Goal: Task Accomplishment & Management: Complete application form

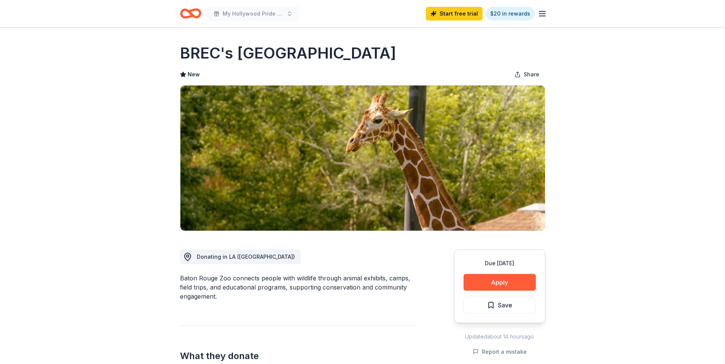
click at [544, 14] on icon "button" at bounding box center [541, 13] width 9 height 9
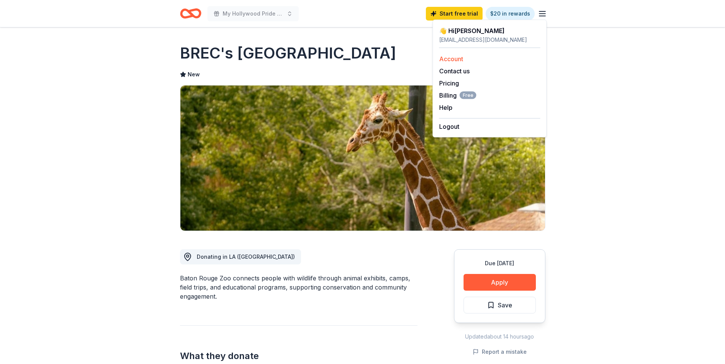
click at [447, 60] on link "Account" at bounding box center [451, 59] width 24 height 8
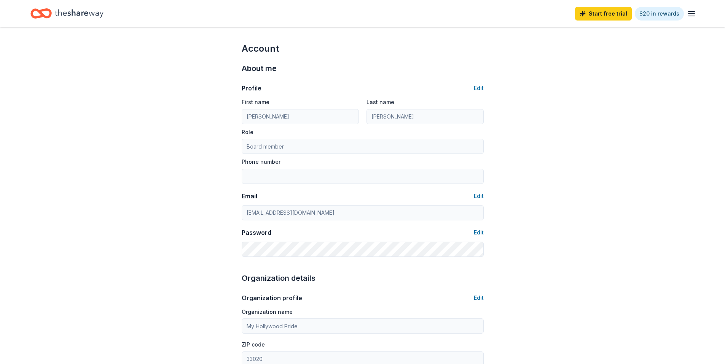
click at [690, 14] on icon "button" at bounding box center [690, 13] width 9 height 9
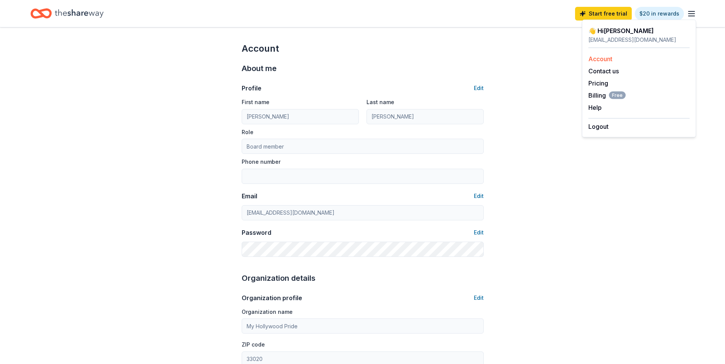
click at [599, 56] on link "Account" at bounding box center [600, 59] width 24 height 8
click at [565, 109] on div "Account About me Profile Edit First name [PERSON_NAME] Last name [PERSON_NAME] …" at bounding box center [362, 367] width 725 height 680
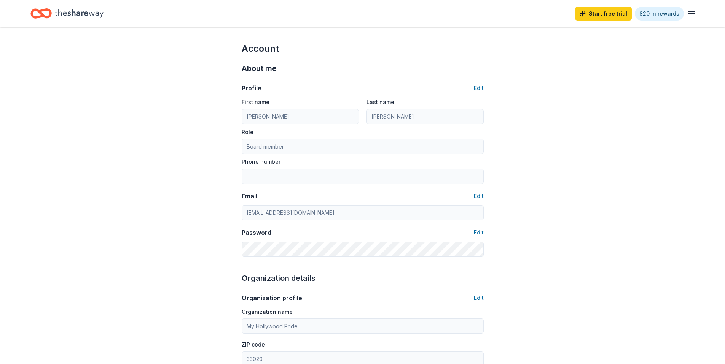
click at [69, 16] on icon "Home" at bounding box center [79, 14] width 49 height 16
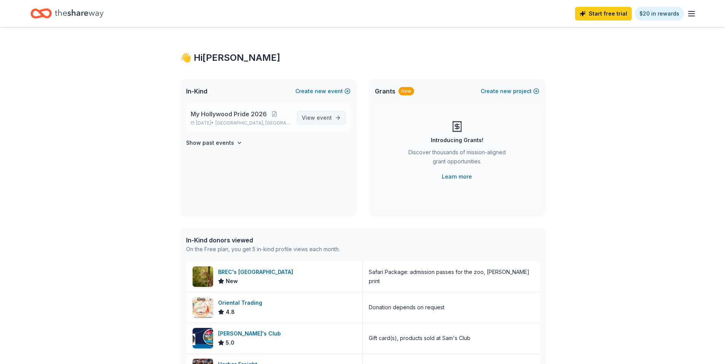
click at [330, 120] on span "event" at bounding box center [323, 117] width 15 height 6
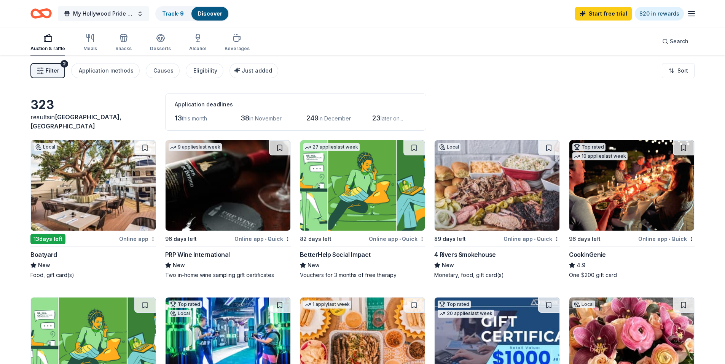
click at [132, 17] on span "My Hollywood Pride 2026" at bounding box center [103, 13] width 61 height 9
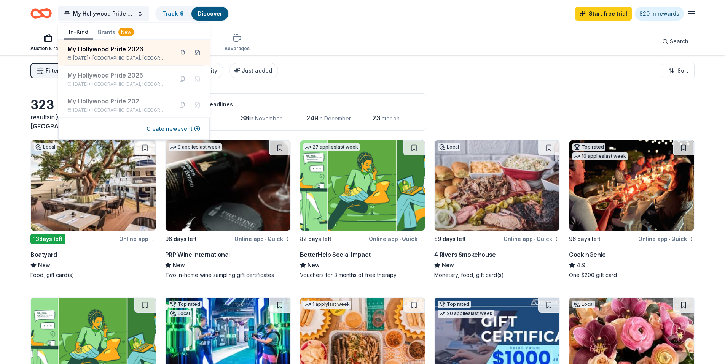
click at [301, 38] on div "Auction & raffle Meals Snacks Desserts Alcohol Beverages Search" at bounding box center [362, 41] width 664 height 28
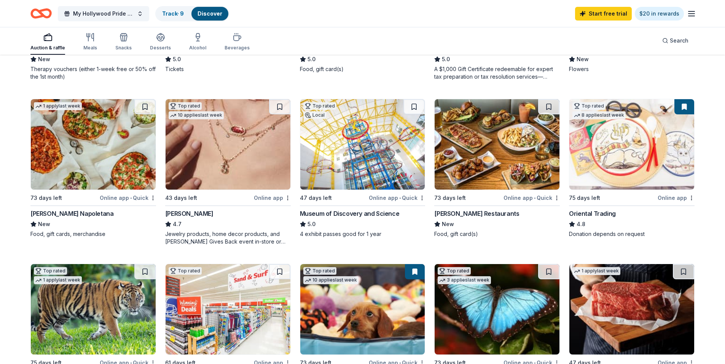
scroll to position [6, 0]
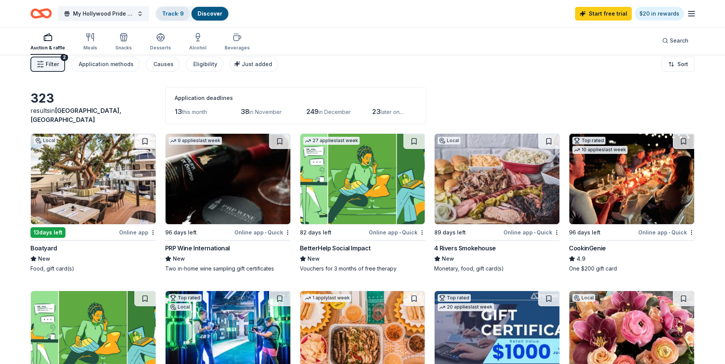
click at [171, 12] on link "Track · 9" at bounding box center [173, 13] width 22 height 6
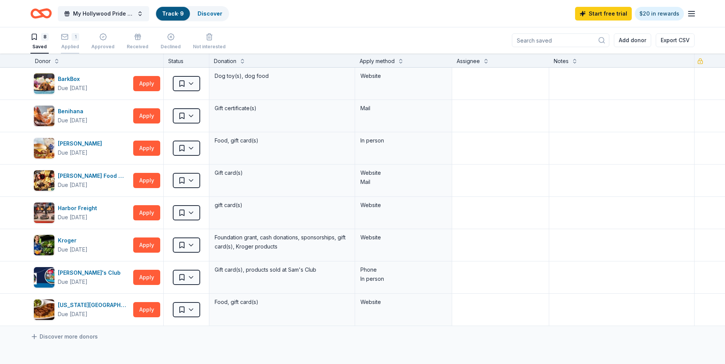
click at [69, 37] on div "1" at bounding box center [70, 37] width 18 height 8
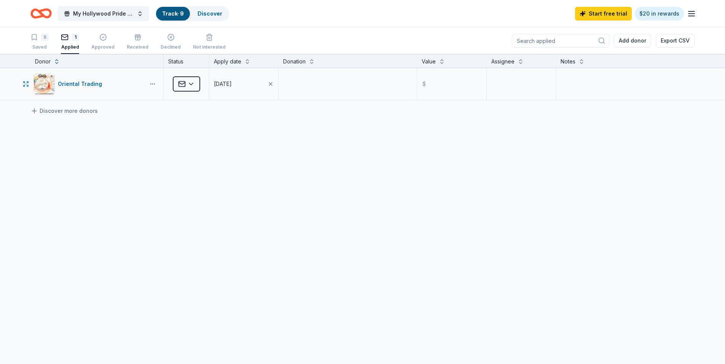
click at [153, 83] on button "button" at bounding box center [152, 84] width 15 height 6
click at [186, 82] on html "My Hollywood Pride 2026 Track · 9 Discover Start free trial $20 in rewards 8 Sa…" at bounding box center [365, 182] width 730 height 364
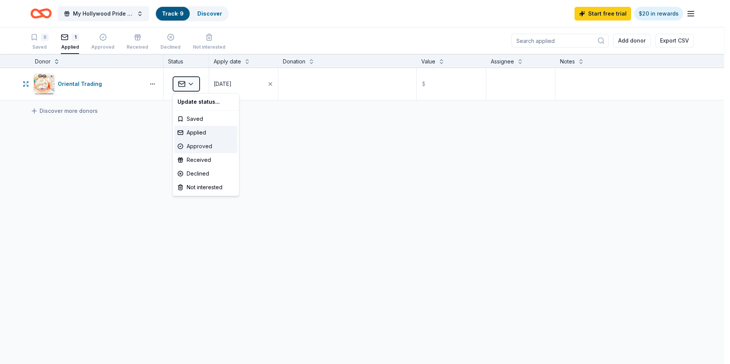
click at [198, 147] on div "Approved" at bounding box center [206, 147] width 63 height 14
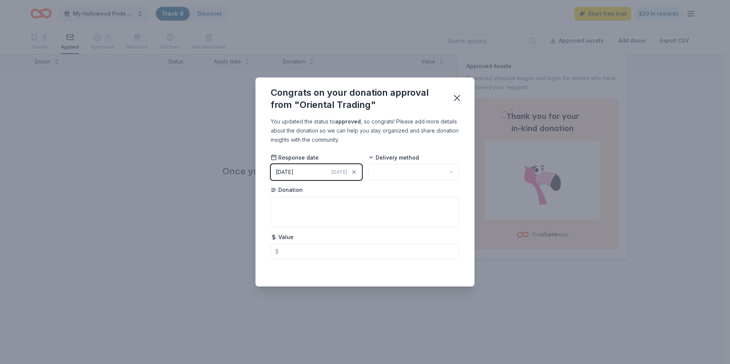
click at [459, 181] on div "Response date [DATE] [DATE] Delivery method Donation Value $" at bounding box center [365, 206] width 189 height 105
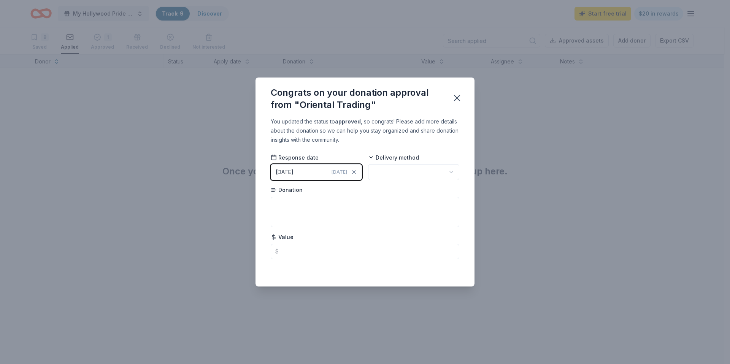
click at [454, 175] on html "My Hollywood Pride 2026 Track · 9 Discover Start free trial $20 in rewards 8 Sa…" at bounding box center [365, 182] width 730 height 364
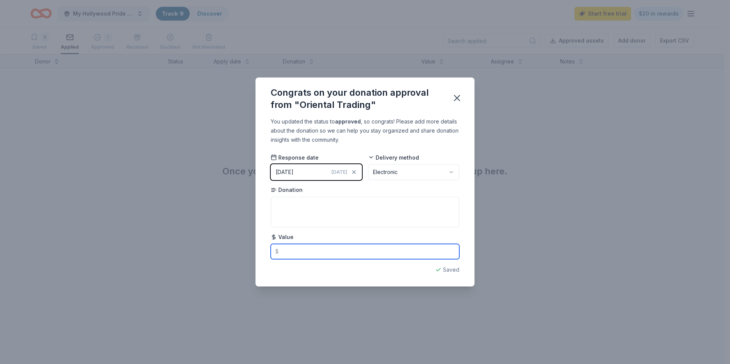
click at [353, 253] on input "text" at bounding box center [365, 251] width 189 height 15
type input "25.00"
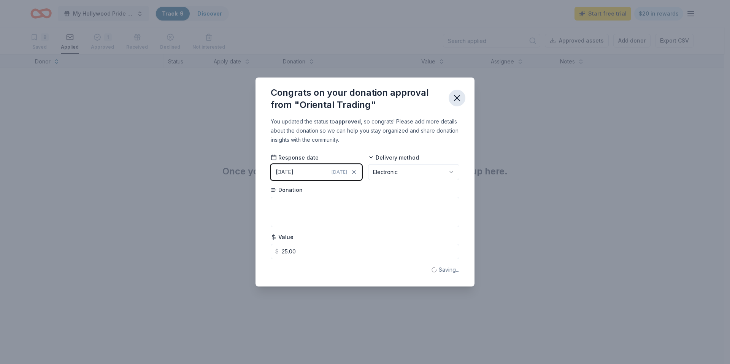
click at [454, 96] on icon "button" at bounding box center [457, 98] width 11 height 11
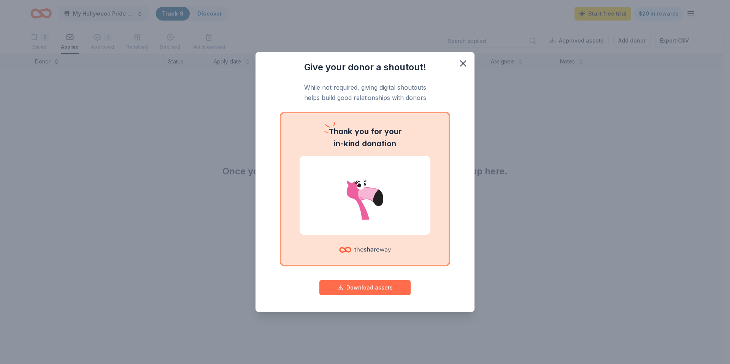
click at [380, 288] on button "Download assets" at bounding box center [364, 287] width 91 height 15
click at [464, 67] on icon "button" at bounding box center [463, 63] width 11 height 11
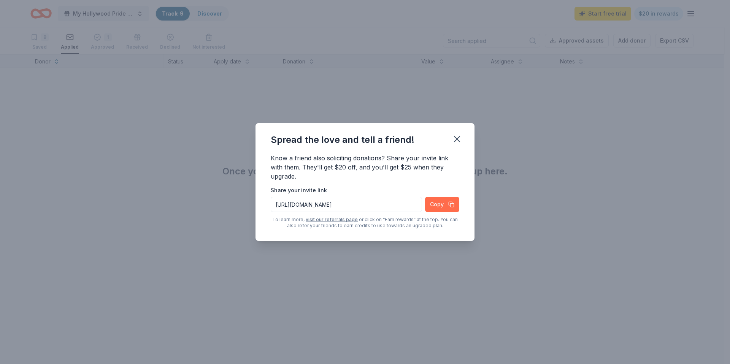
click at [440, 208] on button "Copy" at bounding box center [442, 204] width 34 height 15
click at [453, 138] on icon "button" at bounding box center [457, 139] width 11 height 11
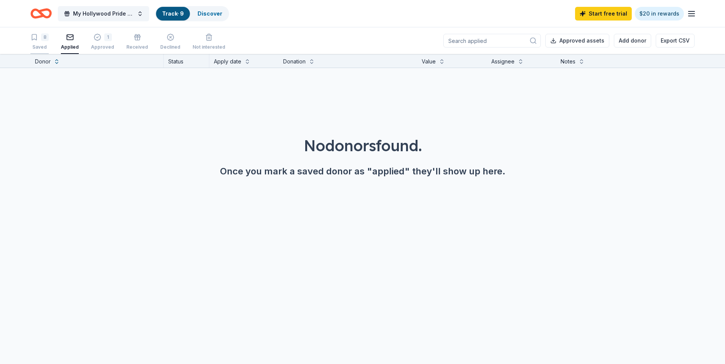
click at [45, 41] on div "8 Saved" at bounding box center [39, 41] width 18 height 17
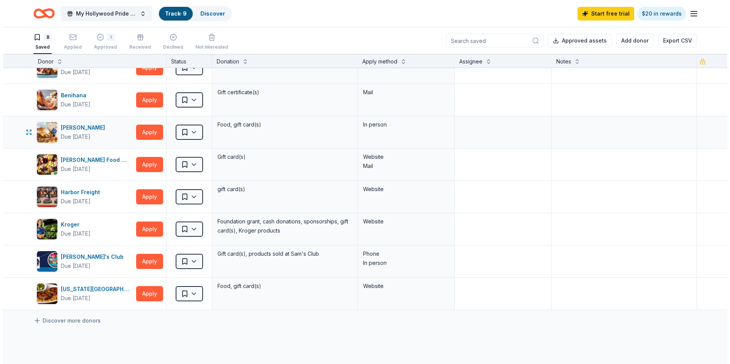
scroll to position [25, 0]
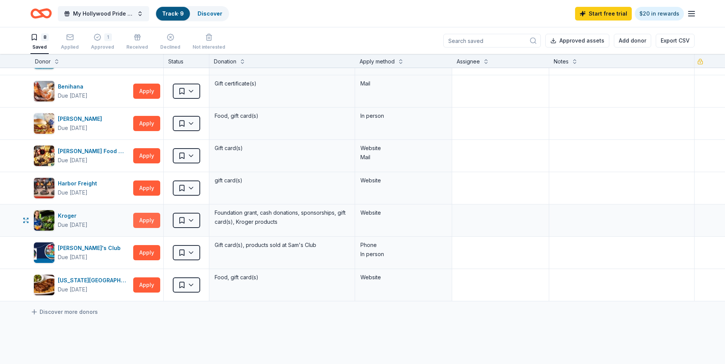
click at [145, 219] on button "Apply" at bounding box center [146, 220] width 27 height 15
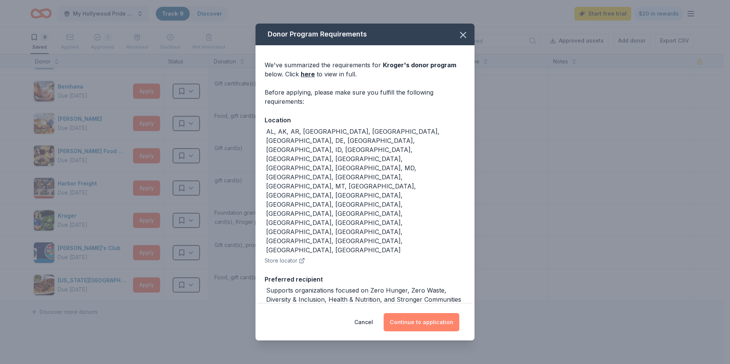
click at [407, 313] on button "Continue to application" at bounding box center [422, 322] width 76 height 18
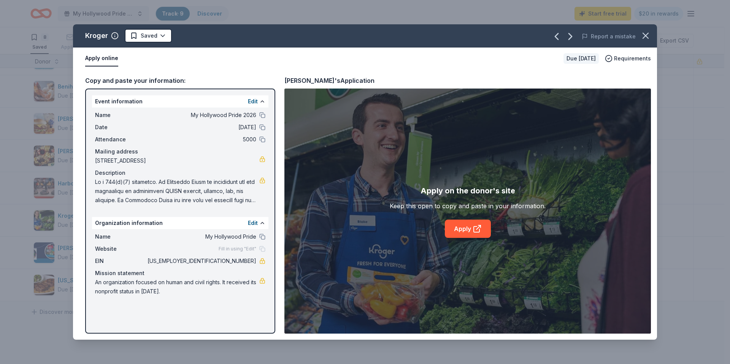
drag, startPoint x: 94, startPoint y: 114, endPoint x: 214, endPoint y: 131, distance: 120.9
click at [214, 131] on div "Name My Hollywood Pride 2026 Date [DATE] Attendance 5000 Mailing address [STREE…" at bounding box center [180, 158] width 176 height 100
drag, startPoint x: 94, startPoint y: 115, endPoint x: 146, endPoint y: 122, distance: 52.2
click at [146, 122] on div "Name My Hollywood Pride 2026 Date [DATE] Attendance 5000 Mailing address [STREE…" at bounding box center [180, 158] width 176 height 100
drag, startPoint x: 66, startPoint y: 19, endPoint x: 104, endPoint y: 25, distance: 38.6
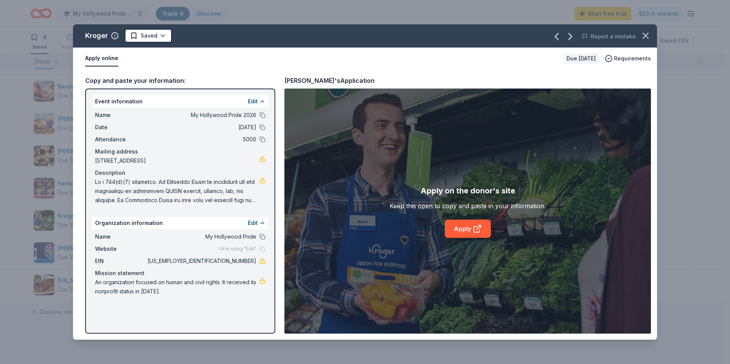
click at [104, 25] on div "Kroger Saved Report a mistake Apply online Due [DATE] Requirements Copy and pas…" at bounding box center [365, 182] width 730 height 364
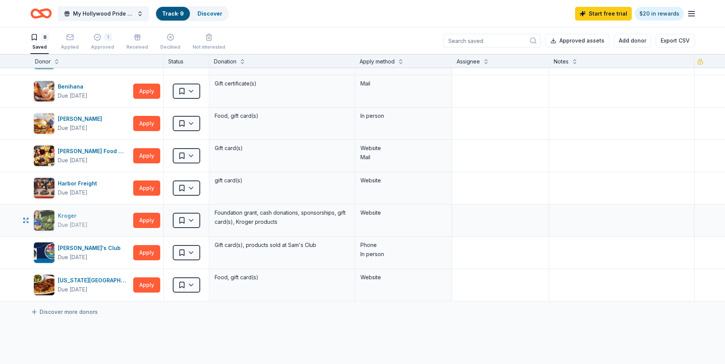
click at [66, 215] on div "Kroger" at bounding box center [73, 215] width 30 height 9
click at [144, 222] on button "Apply" at bounding box center [146, 220] width 27 height 15
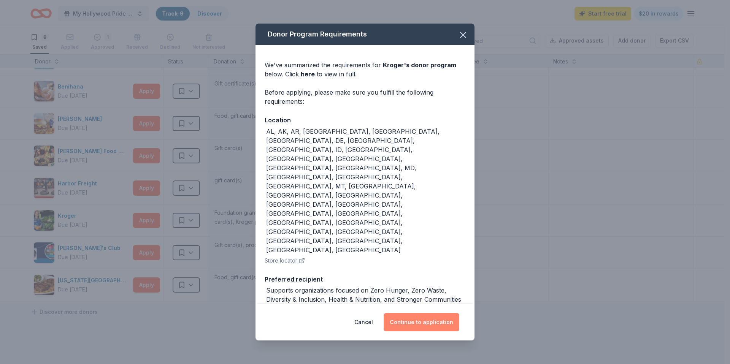
click at [429, 313] on button "Continue to application" at bounding box center [422, 322] width 76 height 18
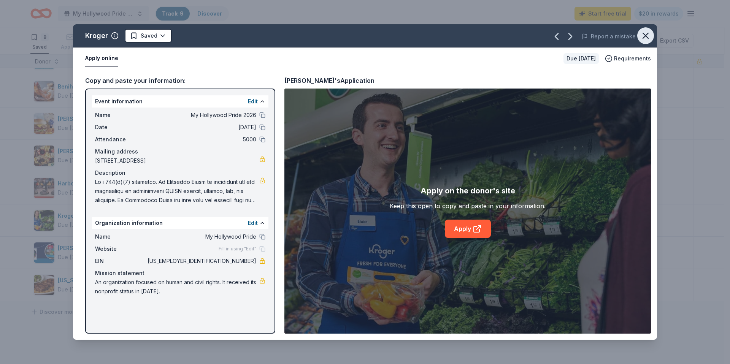
click at [644, 39] on icon "button" at bounding box center [645, 35] width 11 height 11
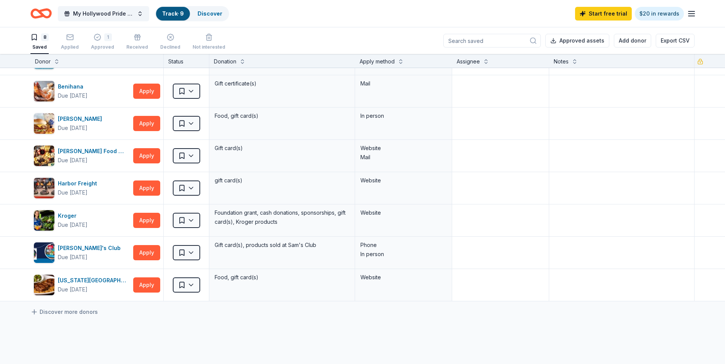
click at [692, 14] on line "button" at bounding box center [691, 14] width 6 height 0
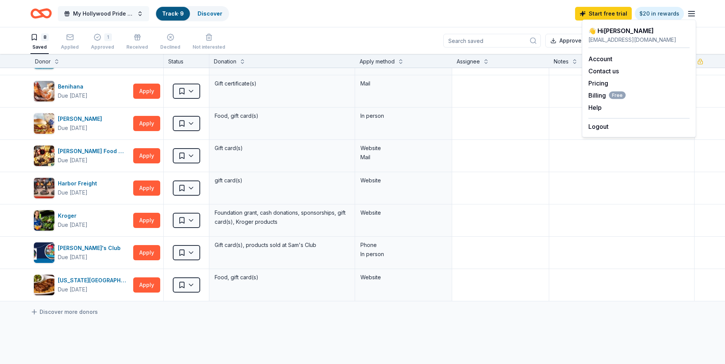
click at [97, 14] on span "My Hollywood Pride 2026" at bounding box center [103, 13] width 61 height 9
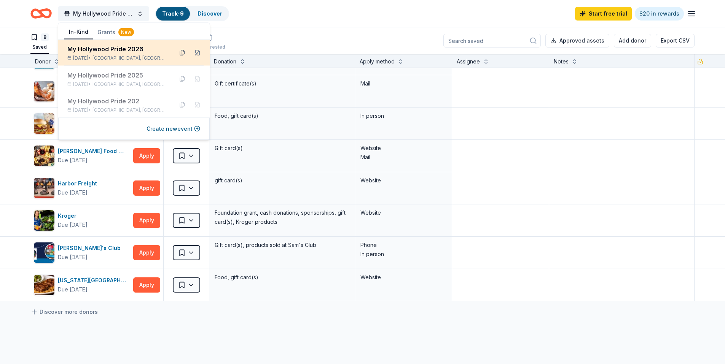
click at [182, 52] on button at bounding box center [182, 53] width 12 height 12
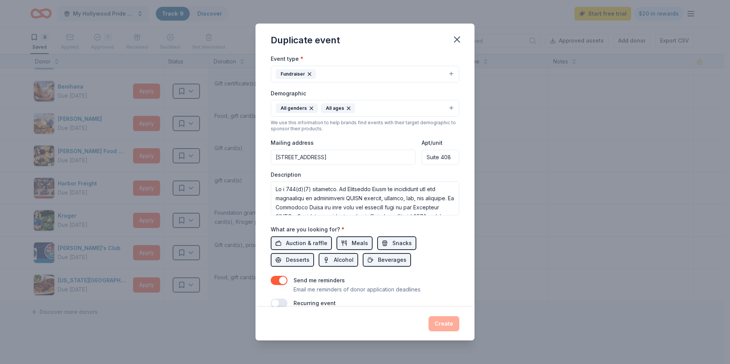
scroll to position [129, 0]
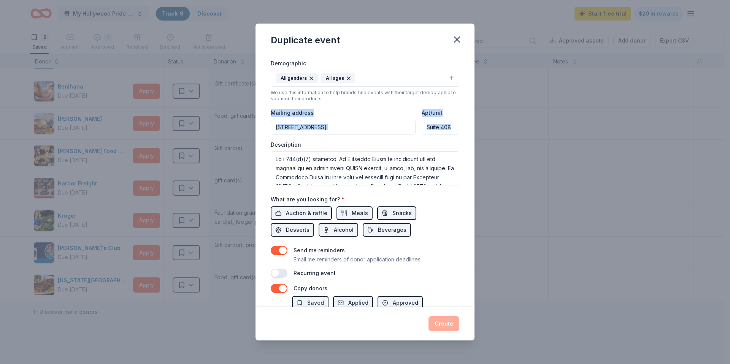
drag, startPoint x: 272, startPoint y: 112, endPoint x: 447, endPoint y: 182, distance: 187.9
click at [447, 182] on div "Event type * Fundraiser Demographic All genders All ages We use this informatio…" at bounding box center [365, 105] width 189 height 162
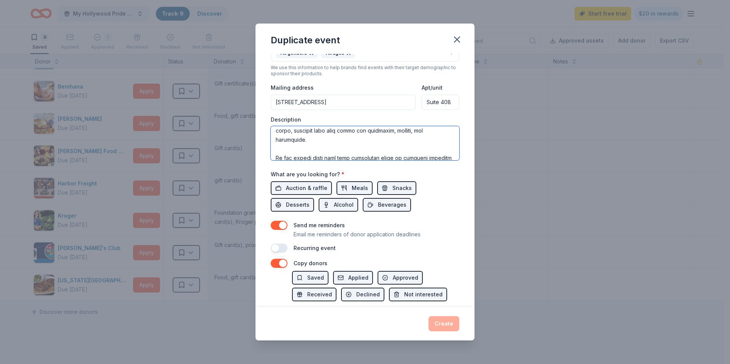
scroll to position [183, 0]
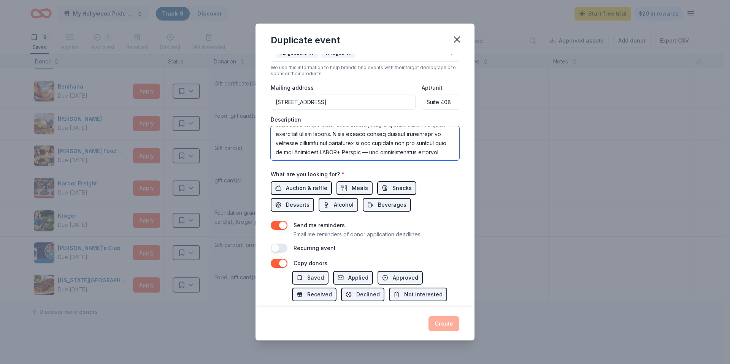
drag, startPoint x: 275, startPoint y: 132, endPoint x: 435, endPoint y: 176, distance: 166.3
click at [435, 176] on div "Event name * My Hollywood Pride 2026 23 /100 Event website [DOMAIN_NAME] Attend…" at bounding box center [365, 76] width 189 height 353
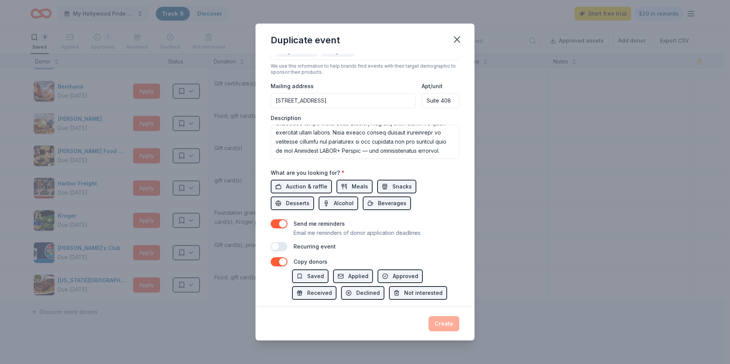
click at [272, 172] on label "What are you looking for? *" at bounding box center [308, 173] width 74 height 8
drag, startPoint x: 270, startPoint y: 172, endPoint x: 433, endPoint y: 210, distance: 167.5
click at [433, 210] on div "Event name * My Hollywood Pride 2026 23 /100 Event website [DOMAIN_NAME] Attend…" at bounding box center [365, 180] width 219 height 253
copy div "What are you looking for? * Auction & raffle Meals Snacks Desserts Alcohol Beve…"
click at [429, 197] on div "Auction & raffle Meals Snacks Desserts Alcohol Beverages" at bounding box center [365, 195] width 189 height 30
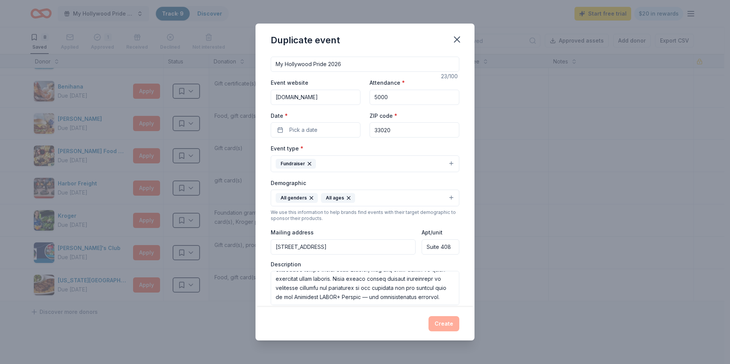
scroll to position [0, 0]
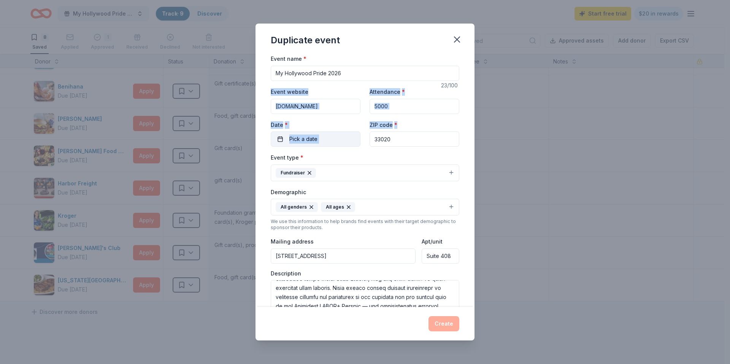
drag, startPoint x: 270, startPoint y: 91, endPoint x: 337, endPoint y: 143, distance: 84.8
click at [350, 143] on div "Event name * My Hollywood Pride 2026 23 /100 Event website [DOMAIN_NAME] Attend…" at bounding box center [365, 180] width 219 height 253
click at [327, 157] on div "Event type * Fundraiser" at bounding box center [365, 167] width 189 height 29
click at [301, 138] on span "Pick a date" at bounding box center [303, 139] width 28 height 9
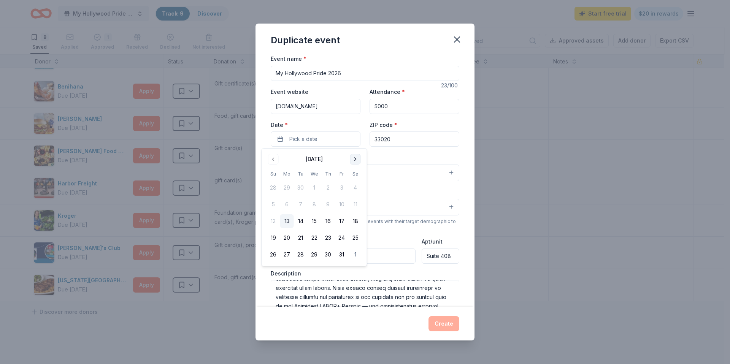
click at [355, 159] on button "Go to next month" at bounding box center [355, 159] width 11 height 11
click at [355, 239] on button "24" at bounding box center [356, 238] width 14 height 14
click at [494, 141] on div "Duplicate event Event name * My Hollywood Pride 2026 23 /100 Event website [DOM…" at bounding box center [365, 182] width 730 height 364
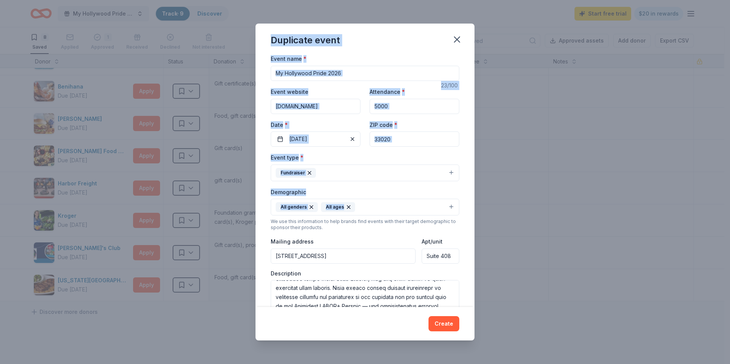
drag, startPoint x: 270, startPoint y: 40, endPoint x: 444, endPoint y: 208, distance: 242.1
click at [444, 208] on div "Duplicate event Event name * My Hollywood Pride 2026 23 /100 Event website [DOM…" at bounding box center [365, 182] width 219 height 317
copy div "Duplicate event Event name * 23 /100 Event website Attendance * Date * [DATE] Z…"
click at [364, 70] on input "My Hollywood Pride 2026" at bounding box center [365, 73] width 189 height 15
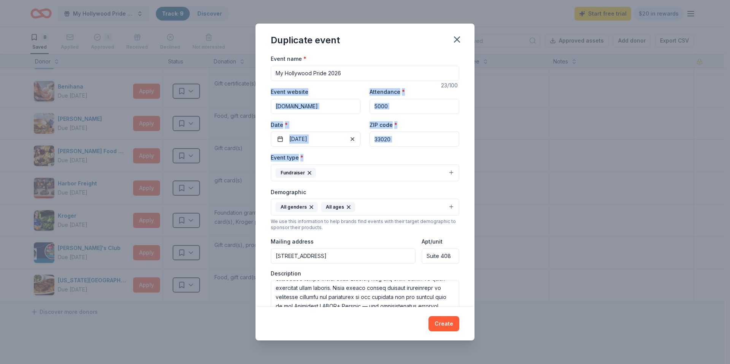
drag, startPoint x: 272, startPoint y: 90, endPoint x: 415, endPoint y: 156, distance: 157.9
click at [415, 156] on div "Event name * My Hollywood Pride 2026 23 /100 Event website [DOMAIN_NAME] Attend…" at bounding box center [365, 230] width 189 height 353
copy div "Event website Attendance * Date * [DATE] ZIP code * Event type *"
click at [273, 191] on label "Demographic" at bounding box center [288, 193] width 35 height 8
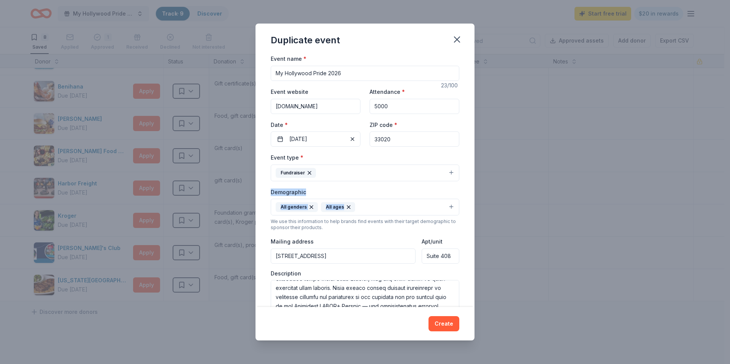
drag, startPoint x: 269, startPoint y: 192, endPoint x: 381, endPoint y: 208, distance: 113.3
click at [381, 208] on div "Event name * My Hollywood Pride 2026 23 /100 Event website [DOMAIN_NAME] Attend…" at bounding box center [365, 180] width 219 height 253
copy div "Demographic All genders All ages"
click at [455, 41] on icon "button" at bounding box center [457, 39] width 11 height 11
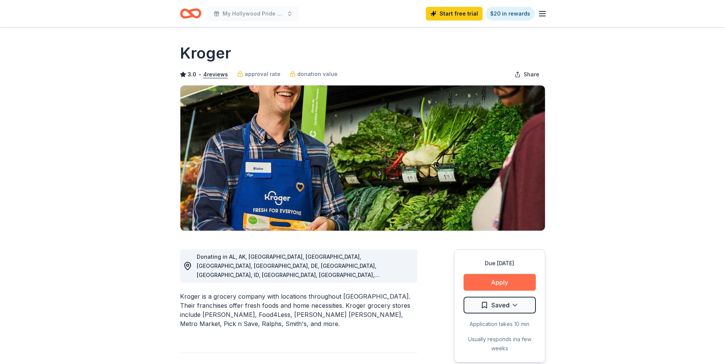
click at [493, 283] on button "Apply" at bounding box center [499, 282] width 72 height 17
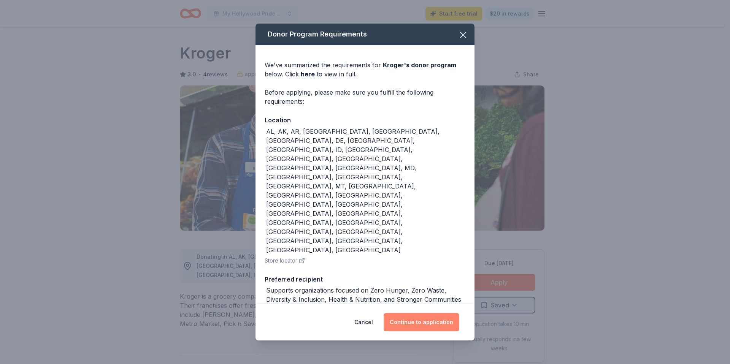
click at [407, 313] on button "Continue to application" at bounding box center [422, 322] width 76 height 18
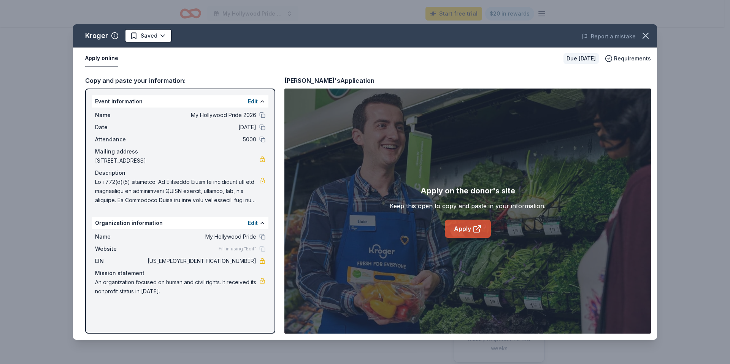
click at [465, 230] on link "Apply" at bounding box center [468, 229] width 46 height 18
